Goal: Task Accomplishment & Management: Complete application form

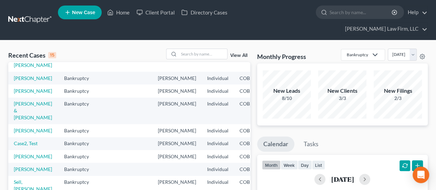
scroll to position [172, 0]
click at [21, 143] on link "Case2, Test" at bounding box center [26, 143] width 24 height 6
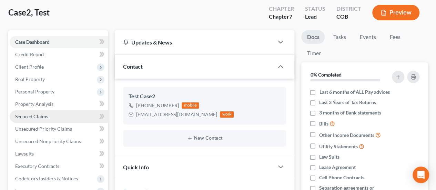
scroll to position [34, 0]
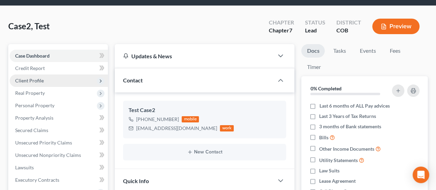
click at [38, 78] on span "Client Profile" at bounding box center [29, 81] width 29 height 6
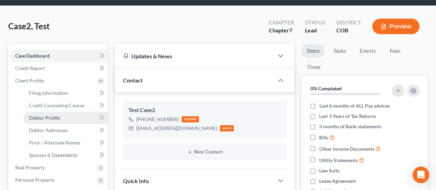
click at [65, 112] on link "Debtor Profile" at bounding box center [65, 118] width 85 height 12
select select "0"
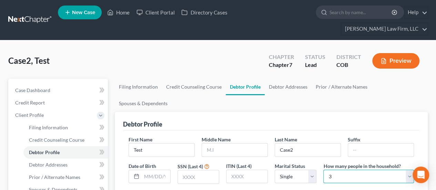
click at [331, 170] on select "Select 1 2 3 4 5 6 7 8 9 10 11 12 13 14 15 16 17 18 19 20" at bounding box center [369, 177] width 91 height 14
select select "0"
click at [324, 170] on select "Select 1 2 3 4 5 6 7 8 9 10 11 12 13 14 15 16 17 18 19 20" at bounding box center [369, 177] width 91 height 14
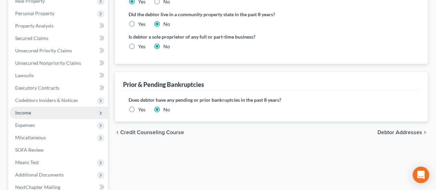
scroll to position [207, 0]
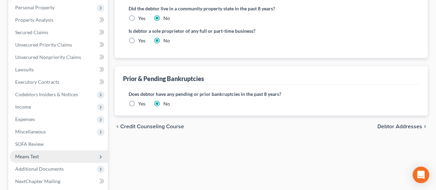
click at [37, 153] on span "Means Test" at bounding box center [27, 156] width 24 height 6
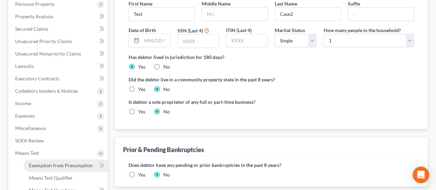
scroll to position [132, 0]
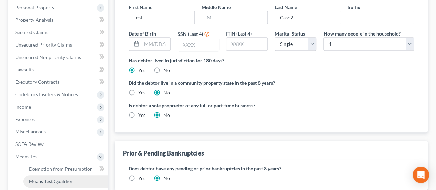
click at [47, 178] on span "Means Test Qualifier" at bounding box center [51, 181] width 44 height 6
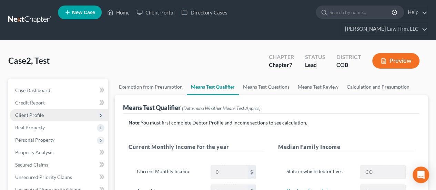
click at [40, 112] on span "Client Profile" at bounding box center [29, 115] width 29 height 6
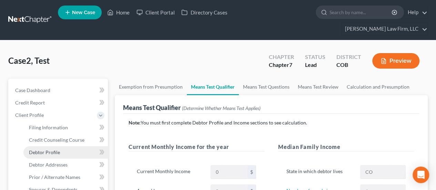
click at [49, 149] on span "Debtor Profile" at bounding box center [44, 152] width 31 height 6
select select "0"
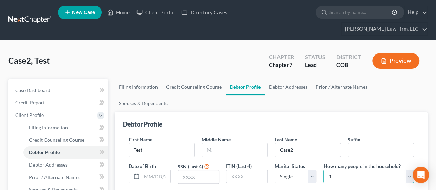
click at [333, 170] on select "Select 1 2 3 4 5 6 7 8 9 10 11 12 13 14 15 16 17 18 19 20" at bounding box center [369, 177] width 91 height 14
select select "2"
click at [324, 170] on select "Select 1 2 3 4 5 6 7 8 9 10 11 12 13 14 15 16 17 18 19 20" at bounding box center [369, 177] width 91 height 14
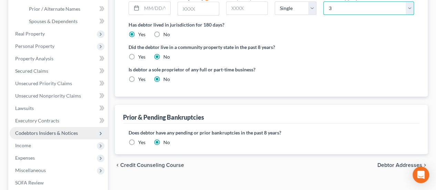
scroll to position [207, 0]
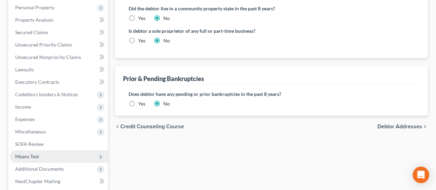
click at [42, 150] on span "Means Test" at bounding box center [59, 156] width 98 height 12
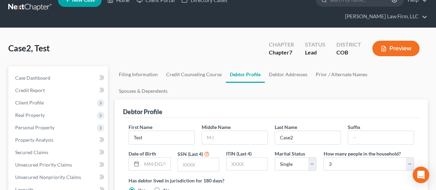
scroll to position [0, 0]
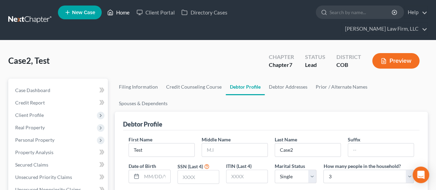
click at [127, 16] on link "Home" at bounding box center [118, 12] width 29 height 12
